Goal: Entertainment & Leisure: Consume media (video, audio)

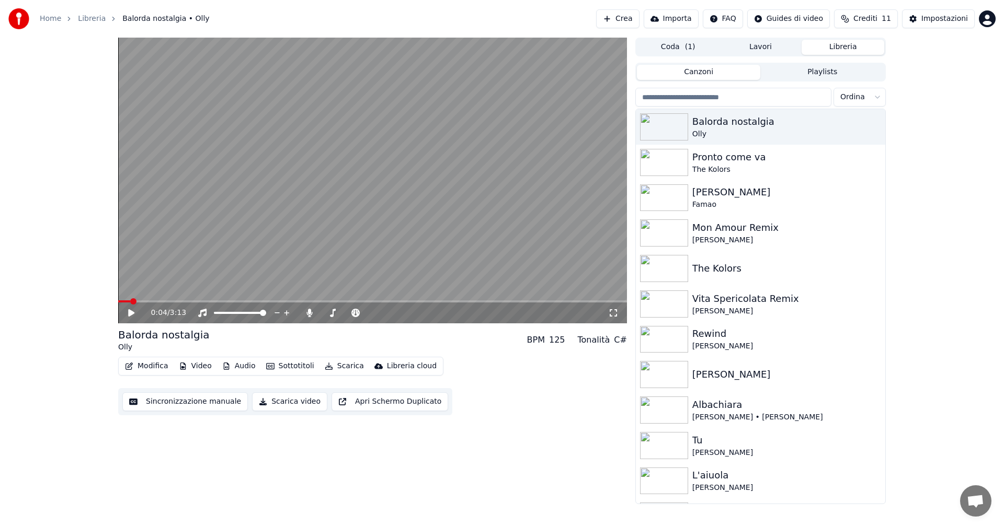
click at [842, 43] on button "Libreria" at bounding box center [842, 47] width 83 height 15
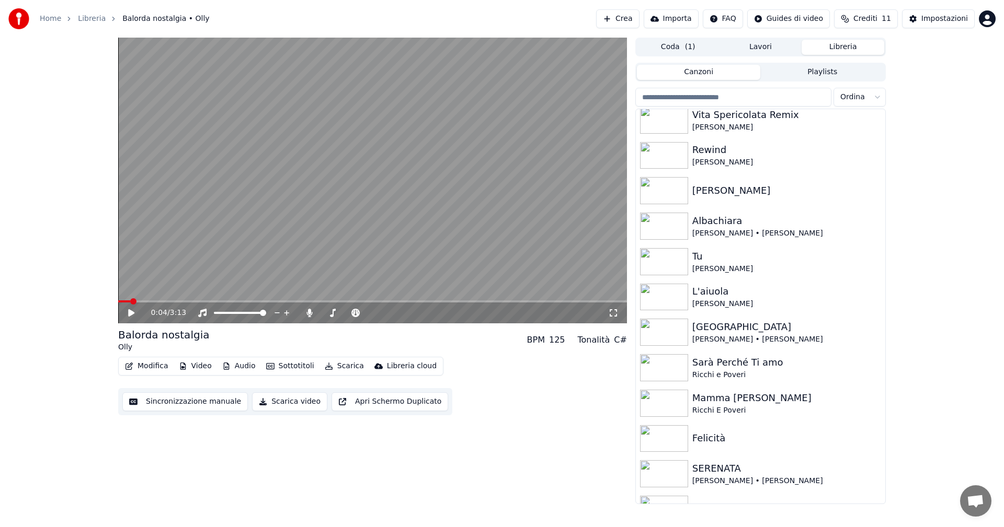
scroll to position [208, 0]
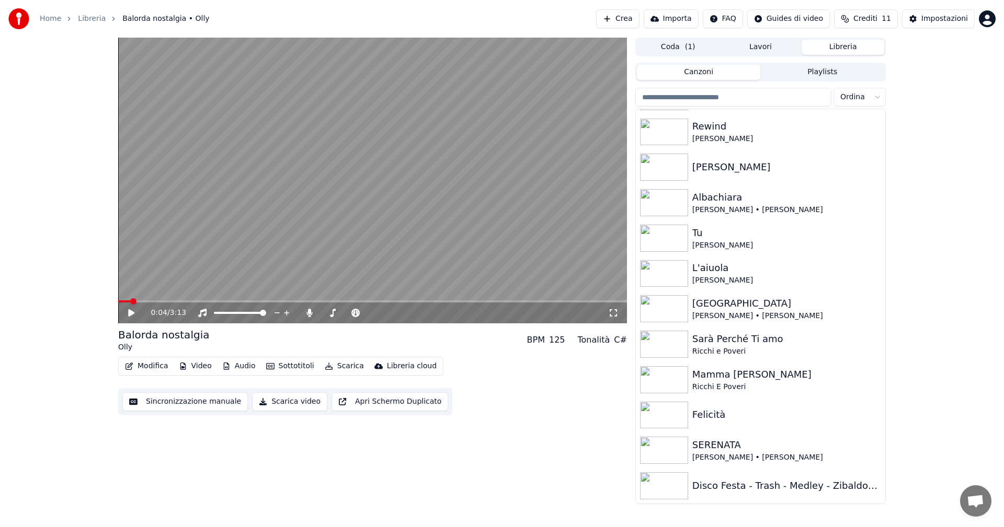
click at [133, 314] on icon at bounding box center [131, 312] width 6 height 7
click at [188, 302] on span at bounding box center [372, 302] width 509 height 2
click at [639, 19] on button "Crea" at bounding box center [617, 18] width 43 height 19
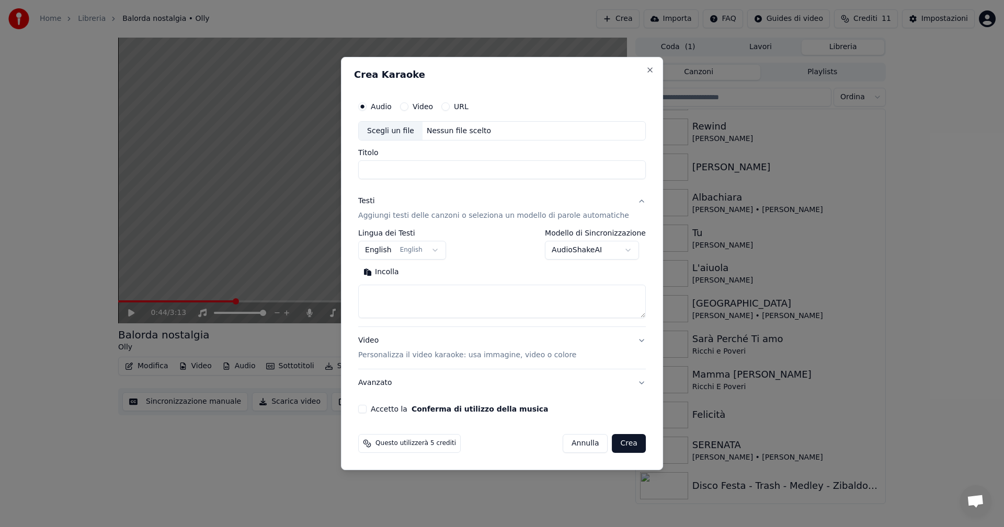
click at [374, 199] on div "Testi" at bounding box center [366, 202] width 16 height 10
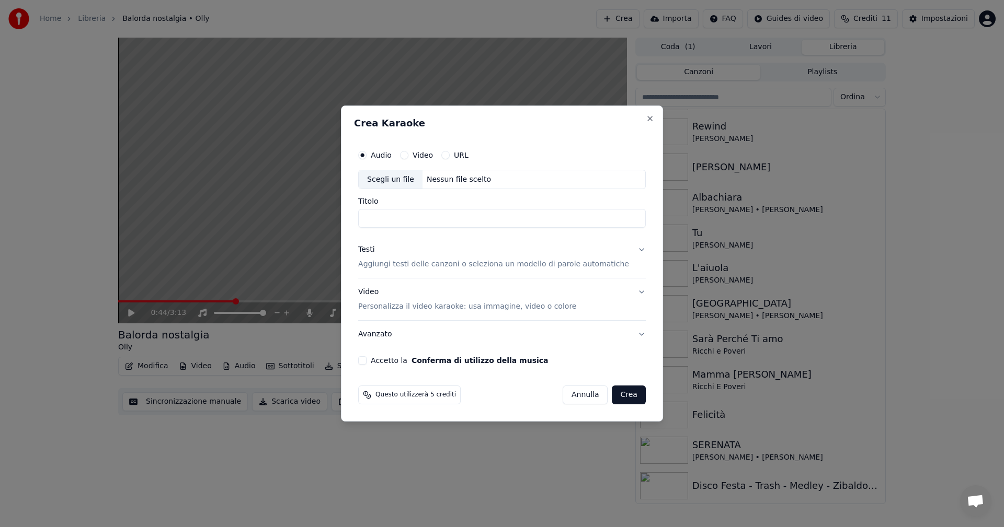
click at [374, 247] on div "Testi" at bounding box center [366, 250] width 16 height 10
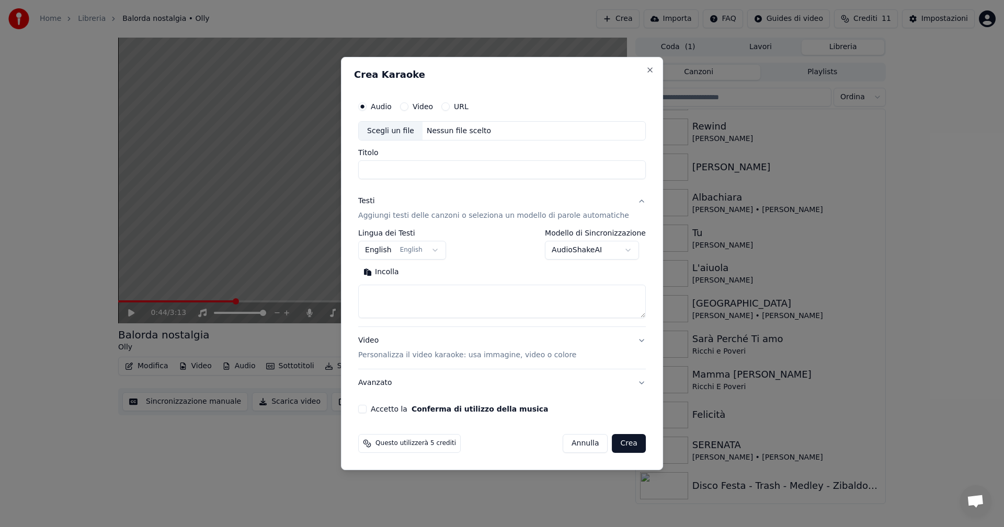
click at [414, 292] on textarea at bounding box center [501, 301] width 287 height 33
click at [379, 343] on div "Video Personalizza il video karaoke: usa immagine, video o colore" at bounding box center [467, 348] width 218 height 25
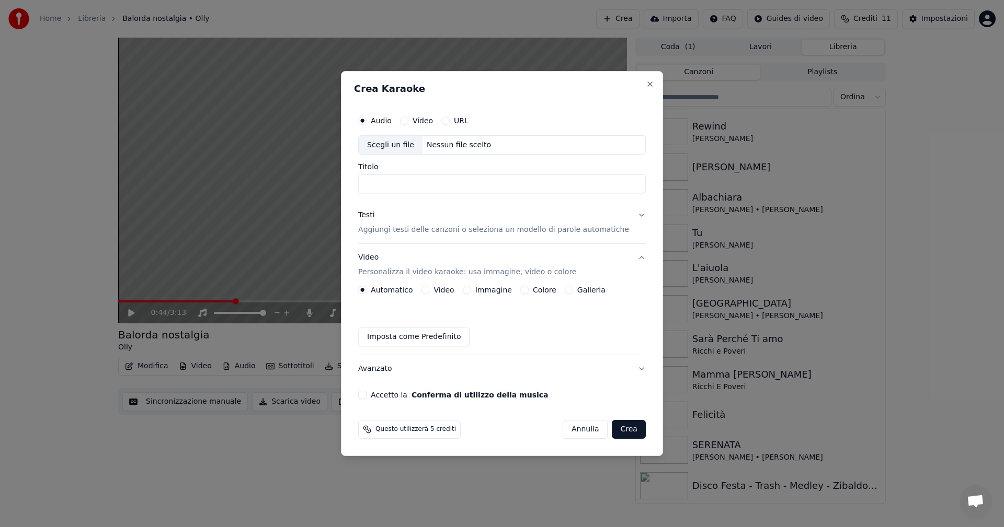
click at [571, 294] on button "Galleria" at bounding box center [568, 290] width 8 height 8
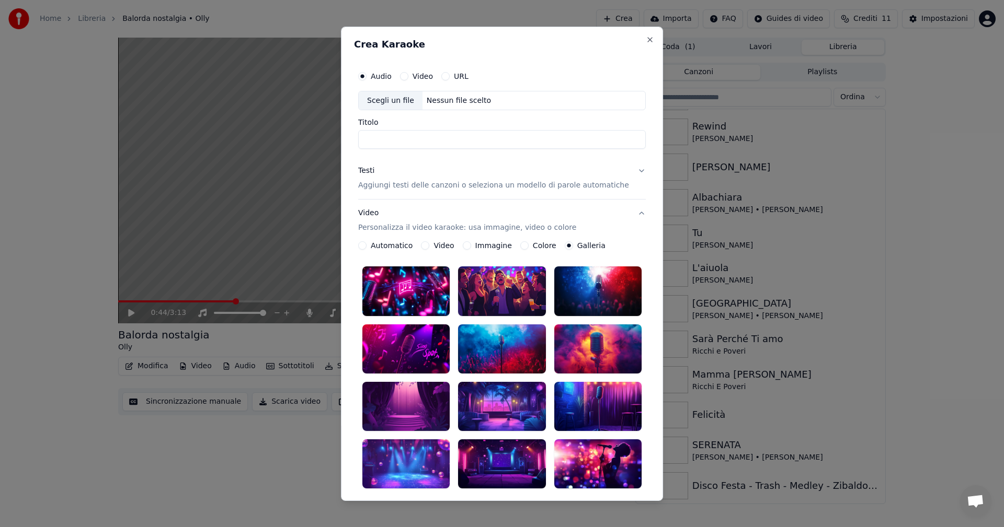
click at [526, 247] on button "Colore" at bounding box center [524, 245] width 8 height 8
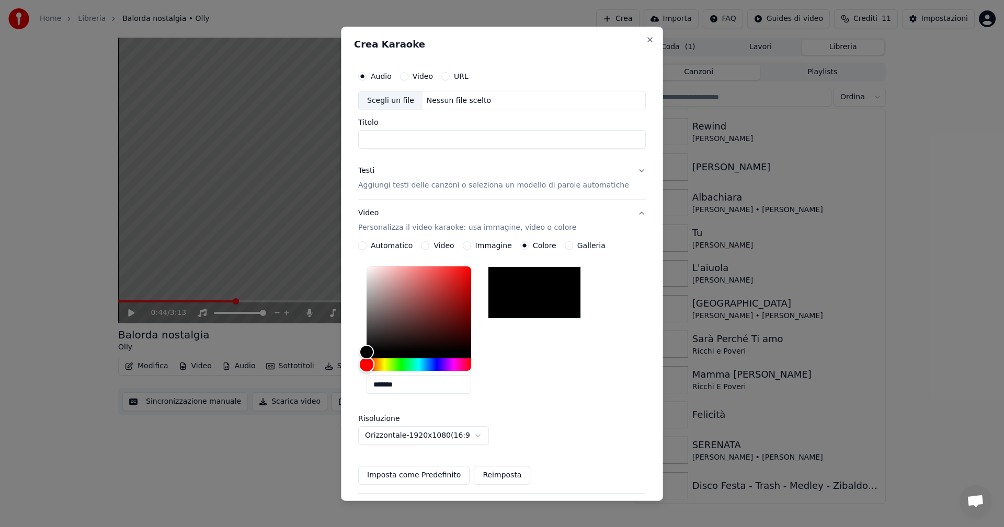
click at [448, 366] on div "Hue" at bounding box center [418, 365] width 105 height 13
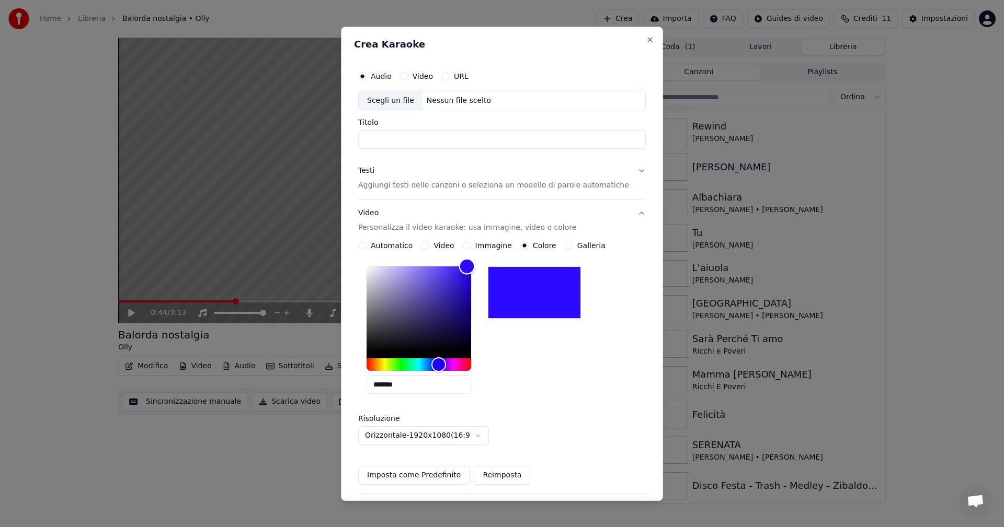
type input "*******"
drag, startPoint x: 453, startPoint y: 308, endPoint x: 476, endPoint y: 263, distance: 51.0
click at [471, 267] on div "Color" at bounding box center [418, 310] width 105 height 86
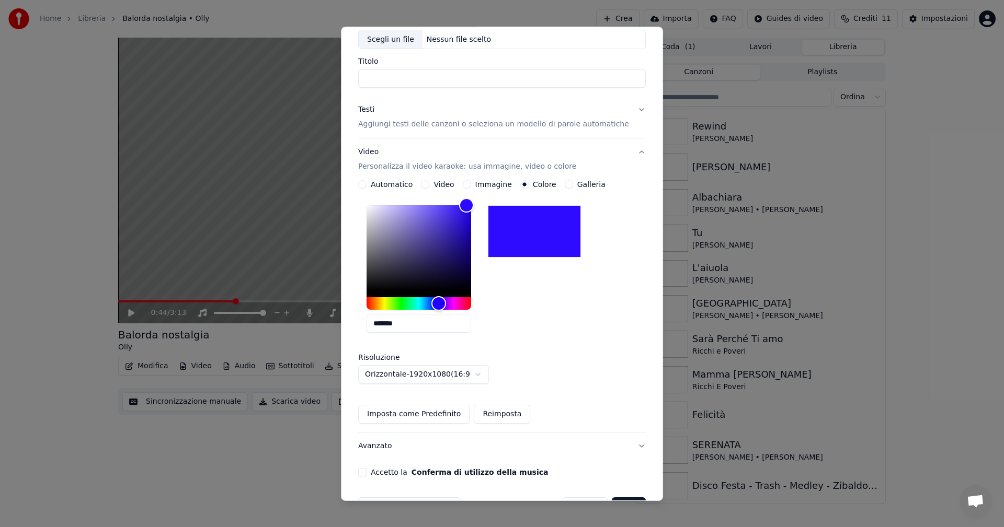
scroll to position [94, 0]
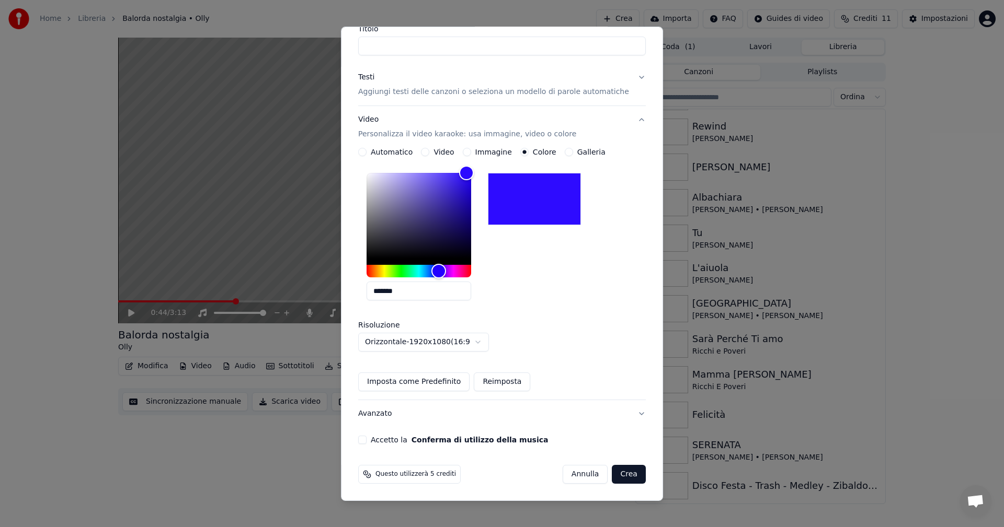
click at [572, 470] on button "Annulla" at bounding box center [584, 474] width 45 height 19
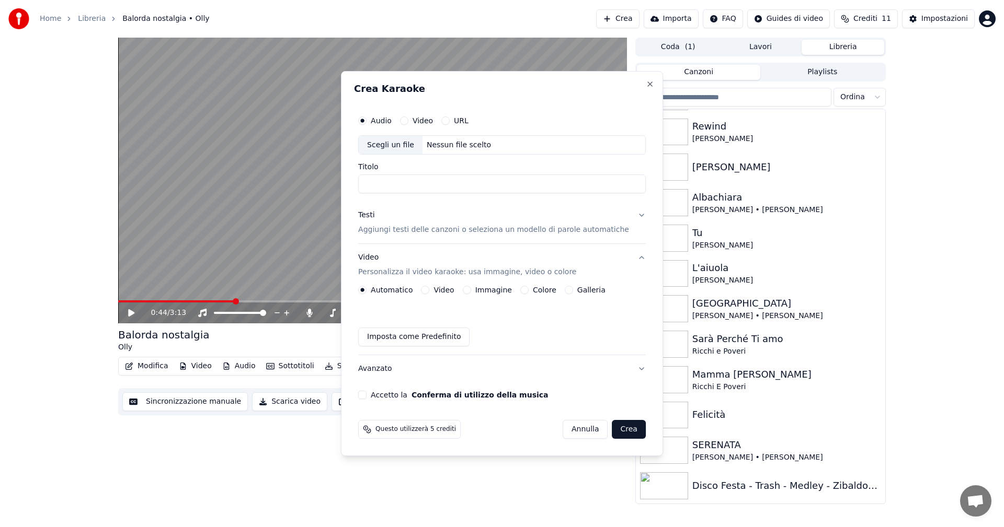
scroll to position [0, 0]
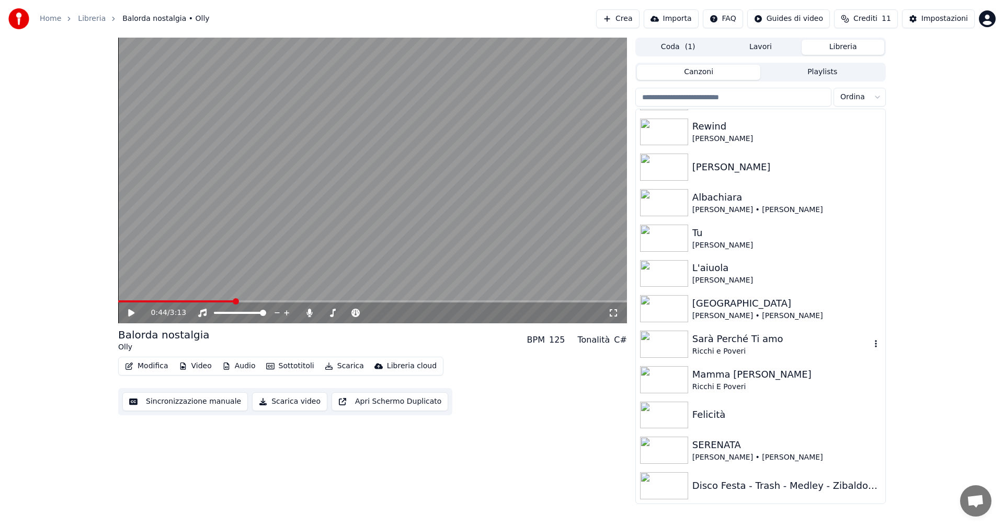
drag, startPoint x: 774, startPoint y: 349, endPoint x: 772, endPoint y: 364, distance: 15.3
click at [772, 364] on div "The Kolors Vita Spericolata Remix Vasco Rossi Rewind Vasco Rossi Viola Valentin…" at bounding box center [760, 202] width 249 height 603
click at [752, 339] on div "Sarà Perché Ti amo" at bounding box center [781, 339] width 178 height 15
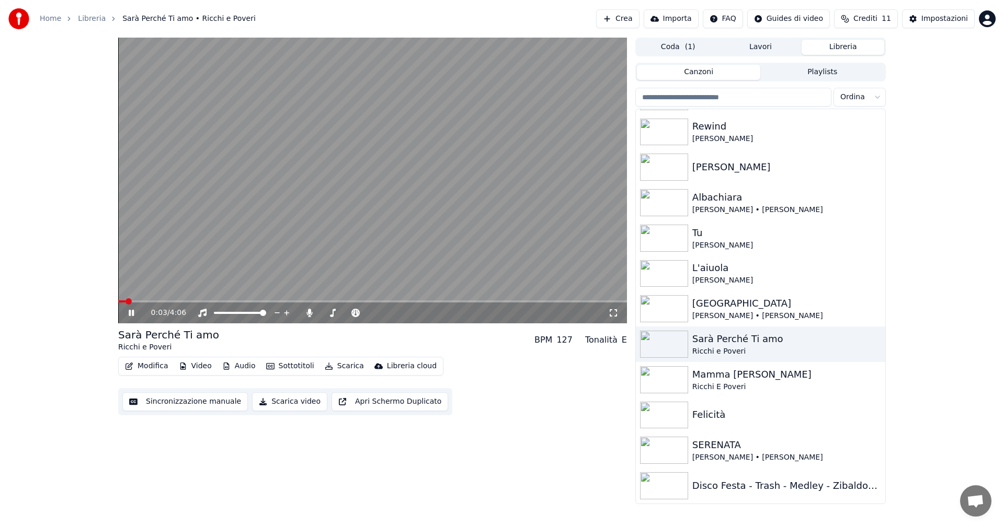
click at [198, 298] on video at bounding box center [372, 181] width 509 height 286
click at [217, 301] on span at bounding box center [372, 302] width 509 height 2
click at [251, 300] on video at bounding box center [372, 181] width 509 height 286
click at [251, 302] on span at bounding box center [372, 302] width 509 height 2
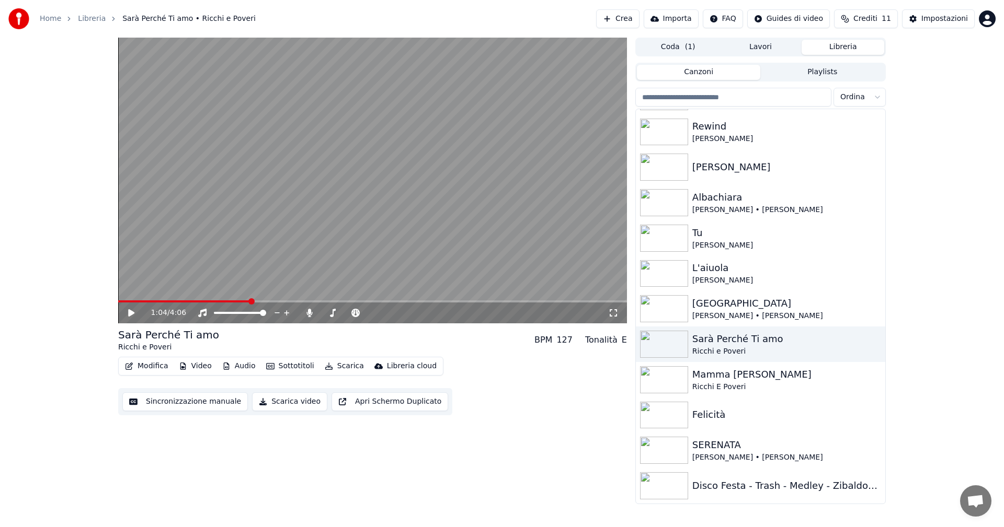
click at [131, 304] on div "1:04 / 4:06" at bounding box center [372, 313] width 509 height 21
click at [130, 309] on icon at bounding box center [138, 313] width 25 height 8
click at [310, 312] on icon at bounding box center [309, 313] width 6 height 8
click at [310, 312] on icon at bounding box center [309, 313] width 10 height 8
click at [310, 312] on icon at bounding box center [309, 313] width 6 height 8
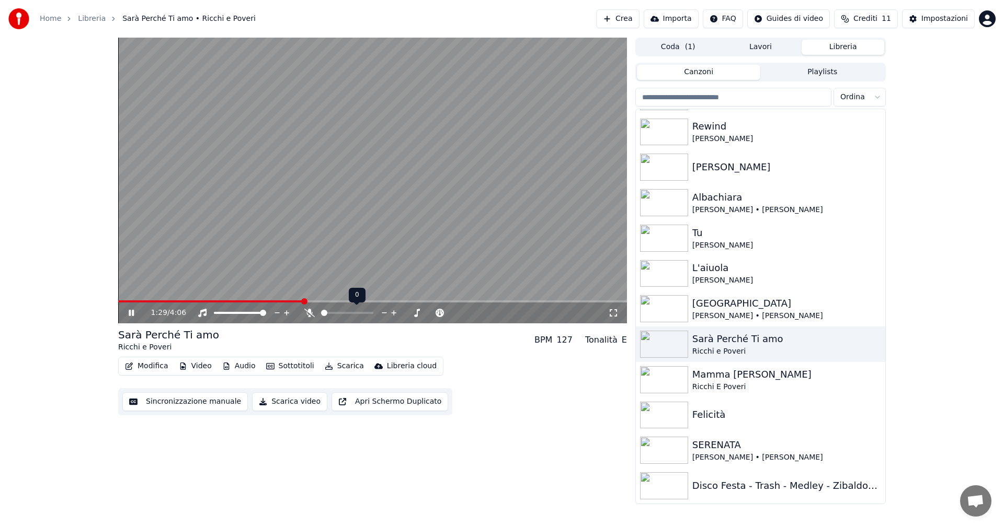
click at [310, 312] on icon at bounding box center [309, 313] width 10 height 8
click at [132, 312] on icon at bounding box center [138, 313] width 25 height 8
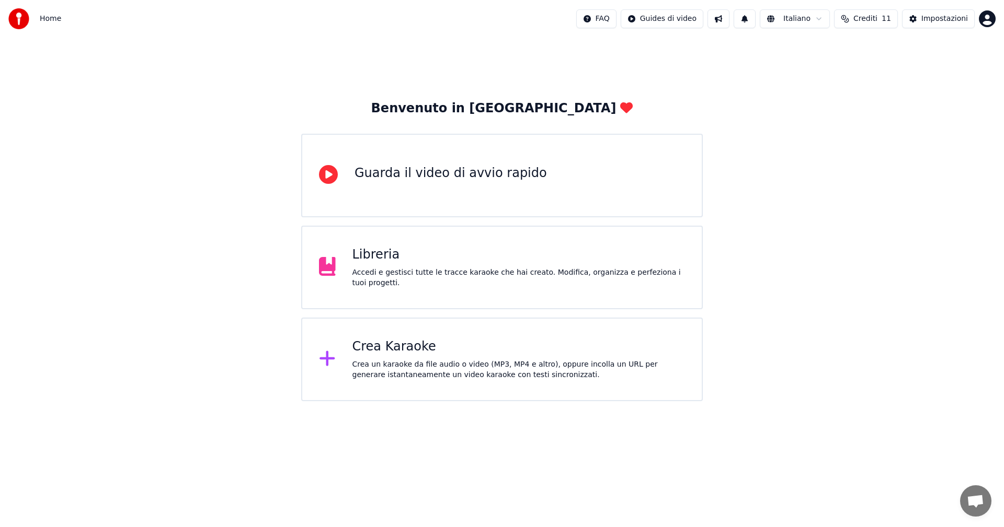
click at [414, 270] on div "Libreria Accedi e gestisci tutte le tracce karaoke che hai creato. Modifica, or…" at bounding box center [518, 268] width 333 height 42
